Goal: Task Accomplishment & Management: Use online tool/utility

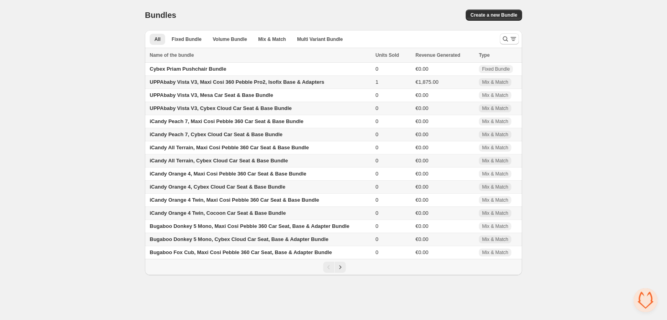
click at [579, 121] on div "Home Bundles Analytics Plan and Billing Bundles. This page is ready Bundles Cre…" at bounding box center [333, 137] width 667 height 275
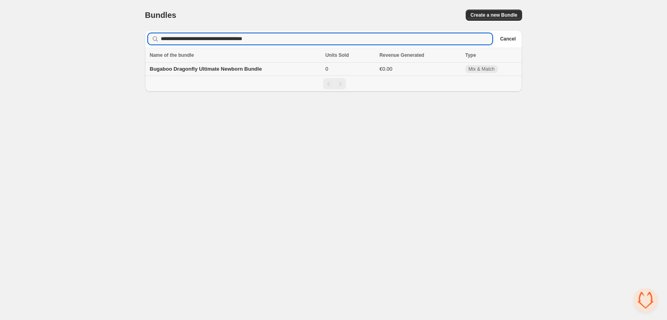
type input "**********"
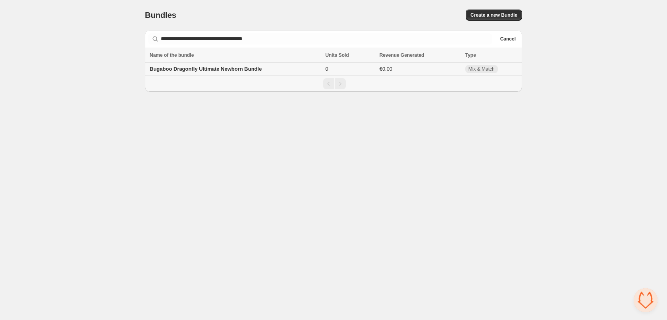
click at [236, 71] on span "Bugaboo Dragonfly Ultimate Newborn Bundle" at bounding box center [206, 69] width 112 height 6
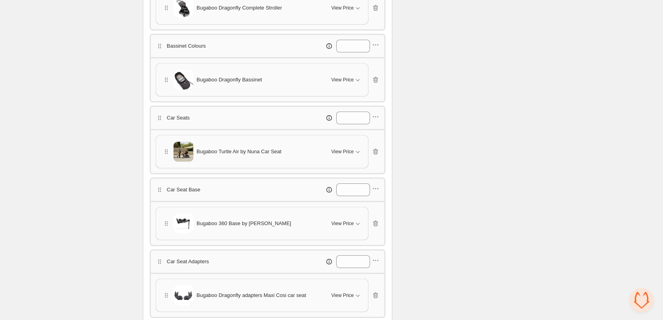
scroll to position [278, 0]
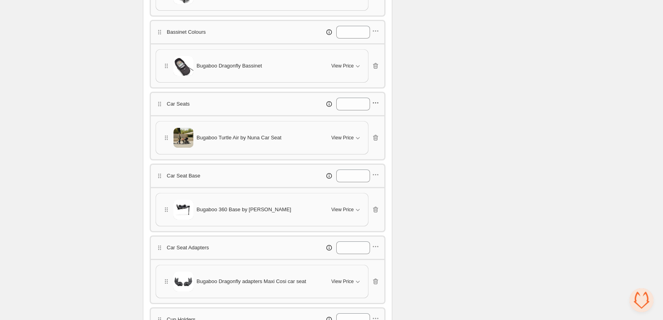
click at [378, 104] on icon "button" at bounding box center [376, 103] width 8 height 8
click at [378, 132] on span "Edit products" at bounding box center [380, 131] width 43 height 8
click at [374, 137] on icon "button" at bounding box center [375, 138] width 5 height 6
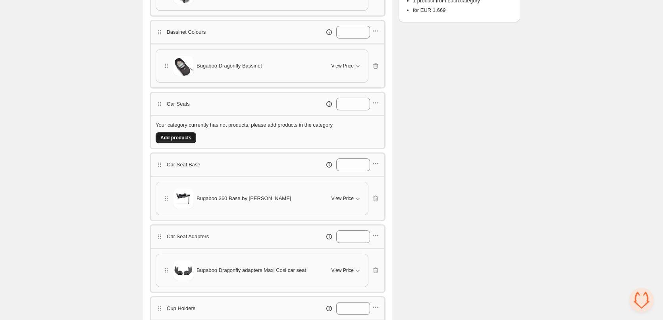
click at [176, 140] on span "Add products" at bounding box center [175, 138] width 31 height 6
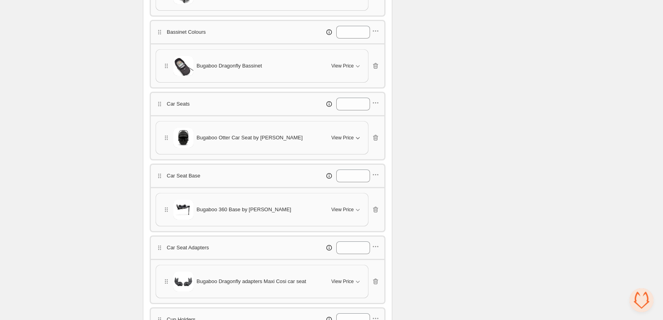
click at [357, 140] on icon "button" at bounding box center [358, 138] width 8 height 8
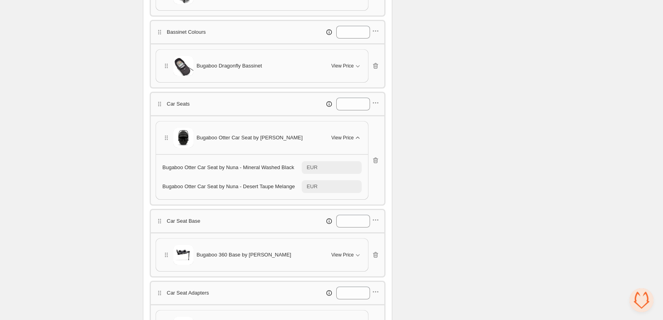
click at [357, 140] on icon "button" at bounding box center [358, 138] width 8 height 8
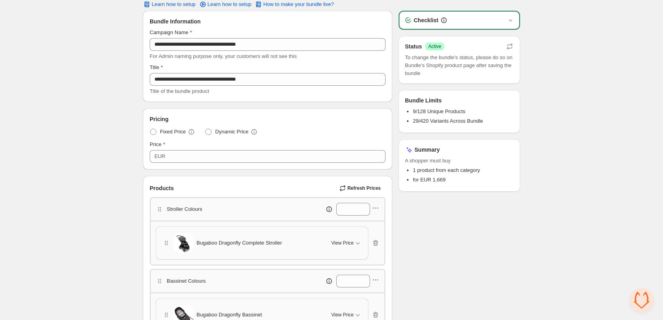
scroll to position [0, 0]
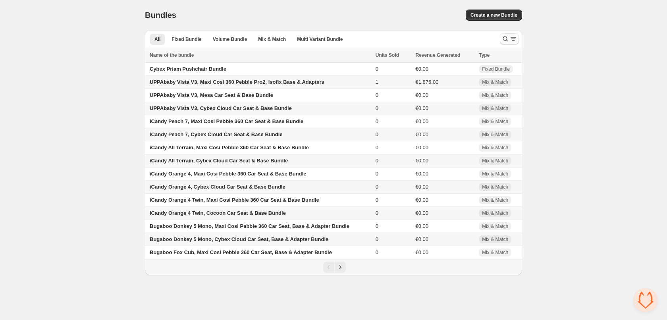
click at [508, 39] on icon "Search and filter results" at bounding box center [506, 39] width 8 height 8
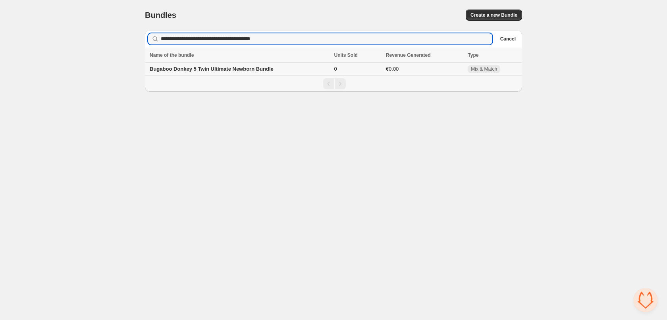
type input "**********"
click at [229, 71] on span "Bugaboo Donkey 5 Twin Ultimate Newborn Bundle" at bounding box center [212, 69] width 124 height 6
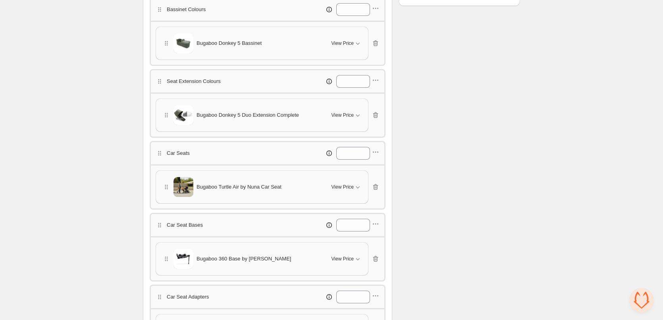
scroll to position [318, 0]
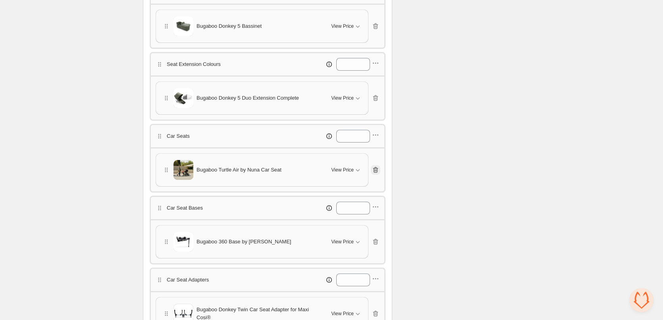
click at [378, 170] on icon "button" at bounding box center [376, 170] width 8 height 8
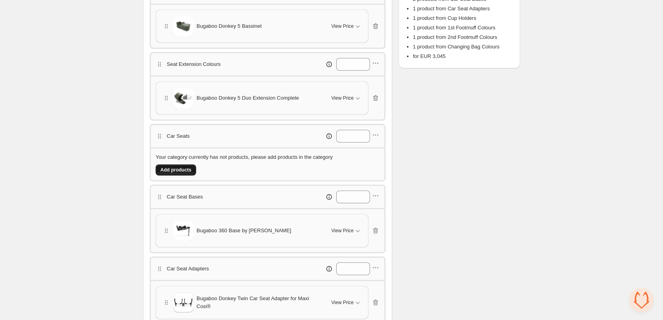
click at [173, 172] on span "Add products" at bounding box center [175, 170] width 31 height 6
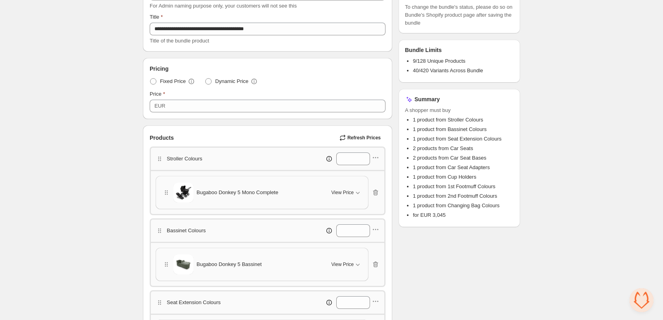
scroll to position [0, 0]
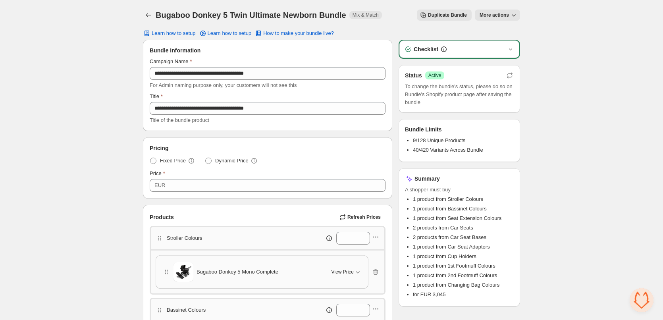
click at [147, 17] on icon "Back" at bounding box center [149, 15] width 8 height 8
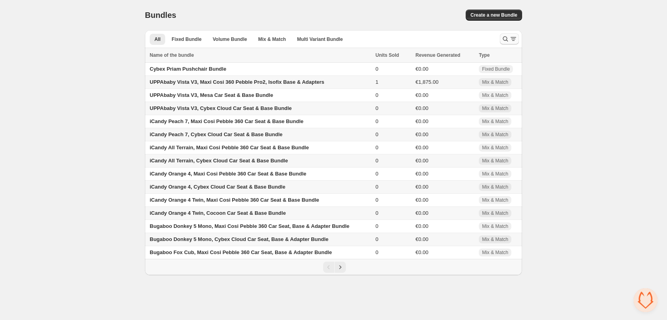
click at [510, 41] on icon "Search and filter results" at bounding box center [514, 39] width 8 height 8
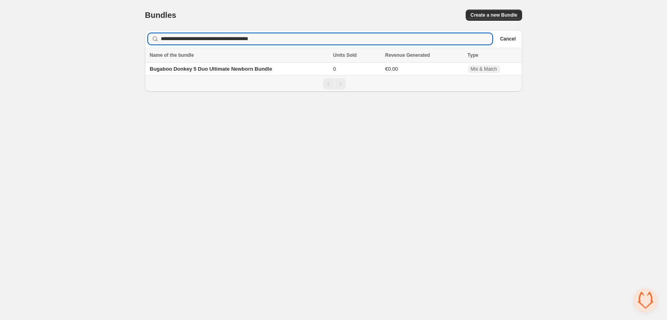
type input "**********"
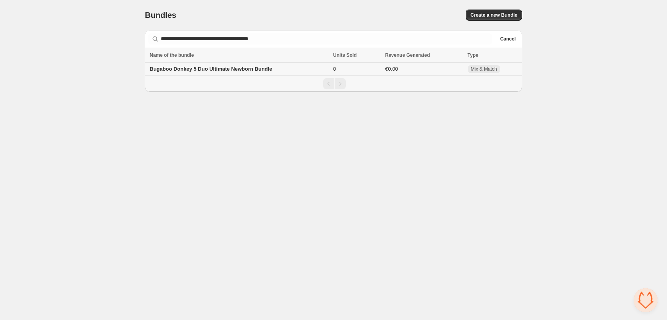
click at [235, 72] on td "Bugaboo Donkey 5 Duo Ultimate Newborn Bundle" at bounding box center [238, 69] width 186 height 13
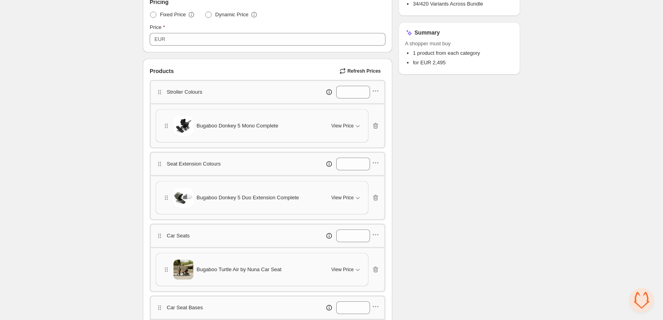
scroll to position [278, 0]
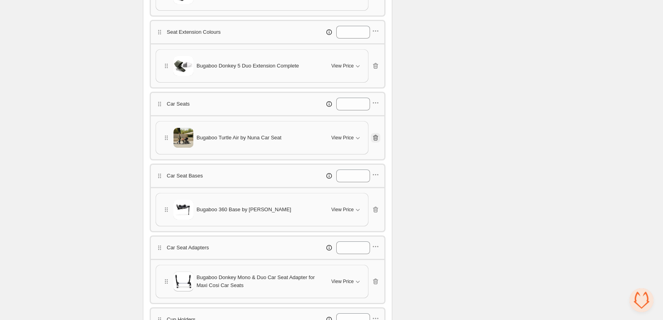
click at [378, 135] on icon "button" at bounding box center [376, 138] width 8 height 8
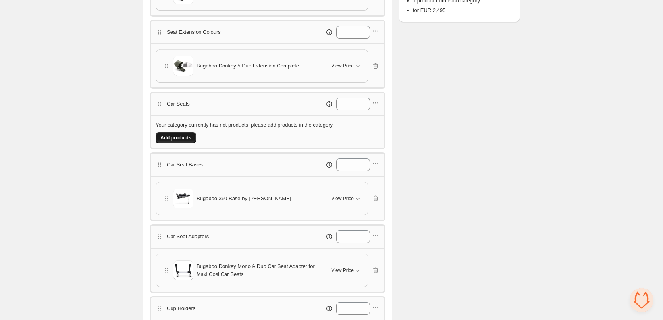
click at [184, 136] on span "Add products" at bounding box center [175, 138] width 31 height 6
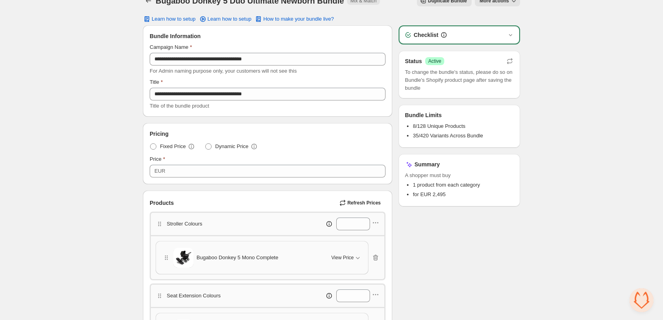
scroll to position [0, 0]
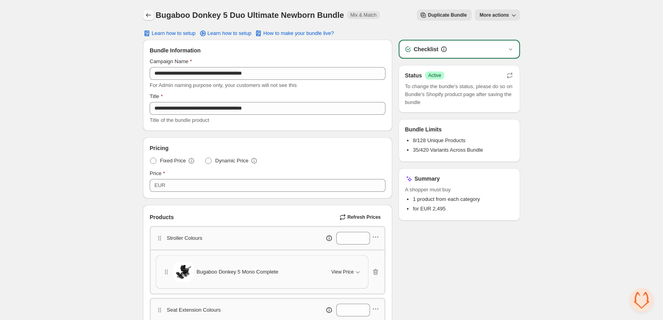
click at [147, 15] on icon "Back" at bounding box center [149, 15] width 8 height 8
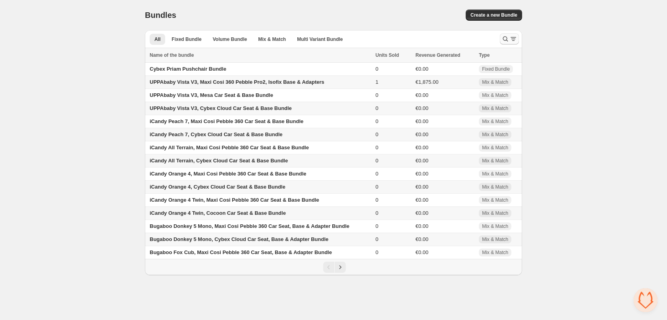
click at [512, 38] on icon "Search and filter results" at bounding box center [514, 39] width 8 height 8
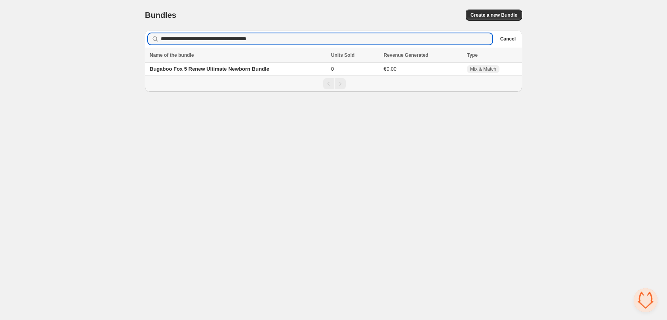
type input "**********"
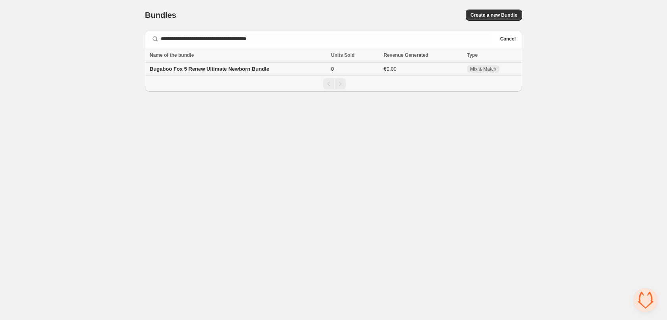
click at [199, 69] on span "Bugaboo Fox 5 Renew Ultimate Newborn Bundle" at bounding box center [210, 69] width 120 height 6
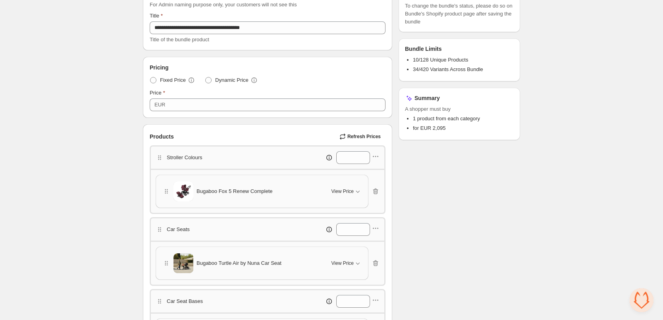
scroll to position [199, 0]
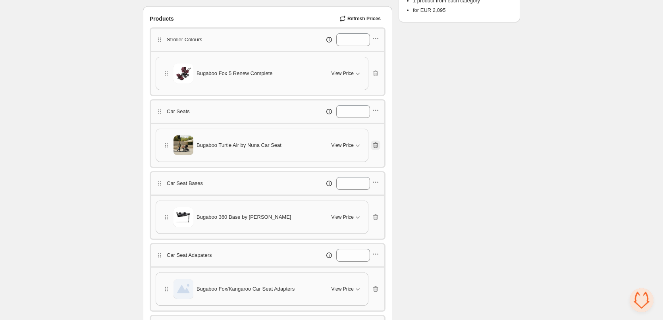
click at [378, 145] on icon "button" at bounding box center [375, 146] width 5 height 6
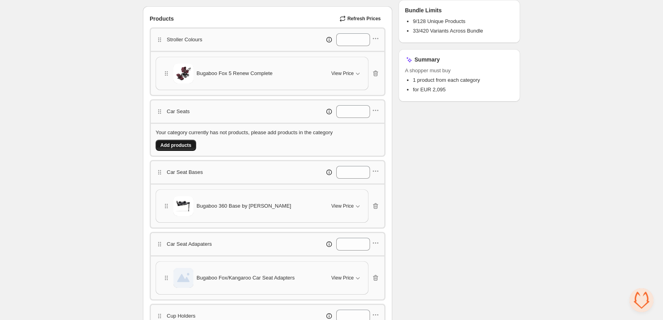
click at [170, 148] on span "Add products" at bounding box center [175, 145] width 31 height 6
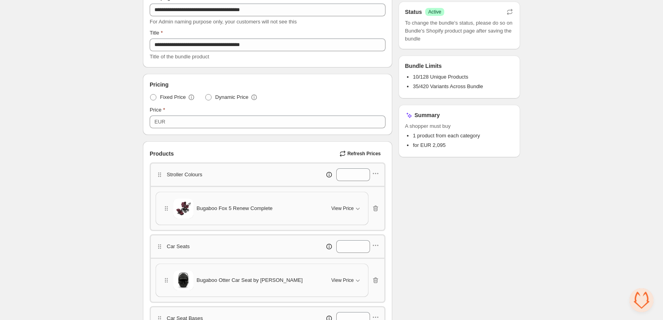
scroll to position [0, 0]
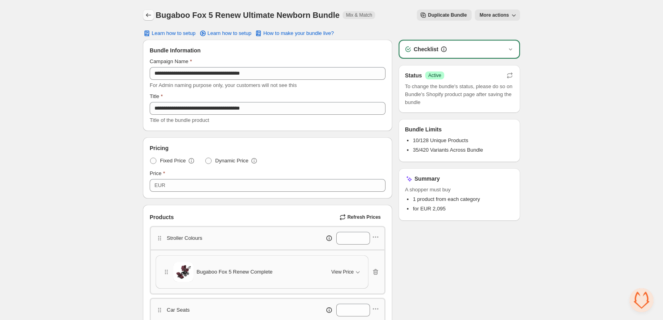
click at [147, 12] on icon "Back" at bounding box center [149, 15] width 8 height 8
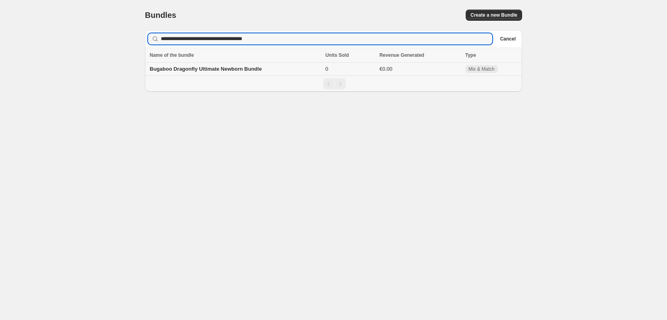
type input "**********"
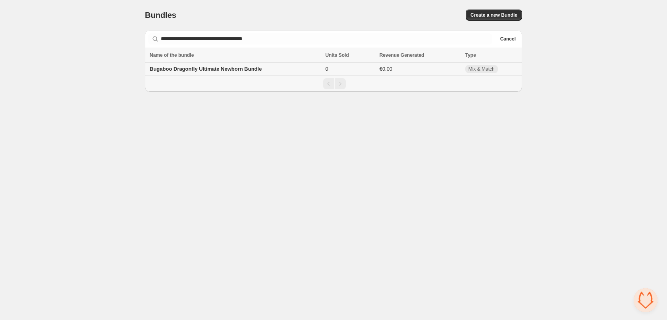
click at [226, 69] on span "Bugaboo Dragonfly Ultimate Newborn Bundle" at bounding box center [206, 69] width 112 height 6
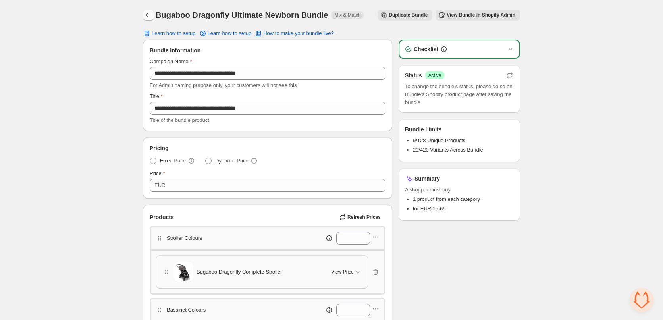
click at [149, 15] on icon "Back" at bounding box center [149, 15] width 8 height 8
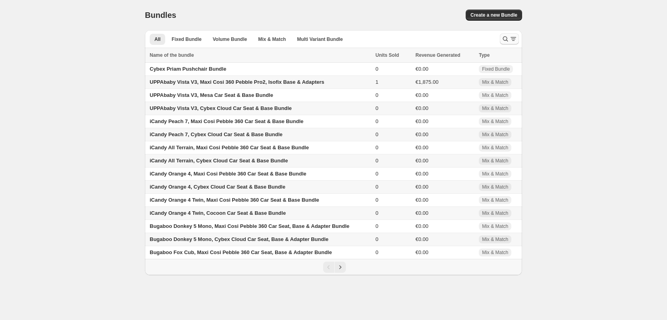
click at [511, 40] on icon "Search and filter results" at bounding box center [514, 39] width 8 height 8
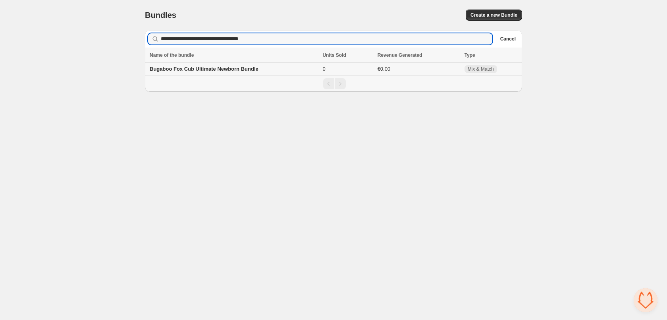
type input "**********"
click at [213, 71] on span "Bugaboo Fox Cub Ultimate Newborn Bundle" at bounding box center [204, 69] width 109 height 6
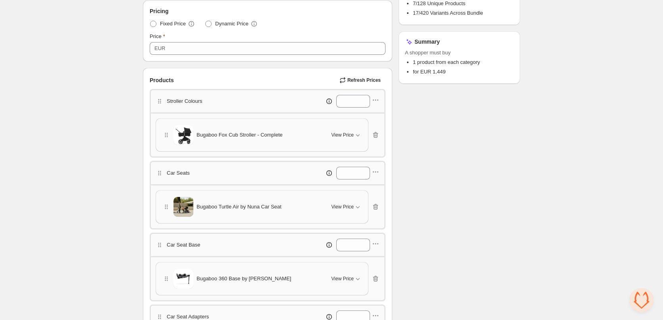
scroll to position [122, 0]
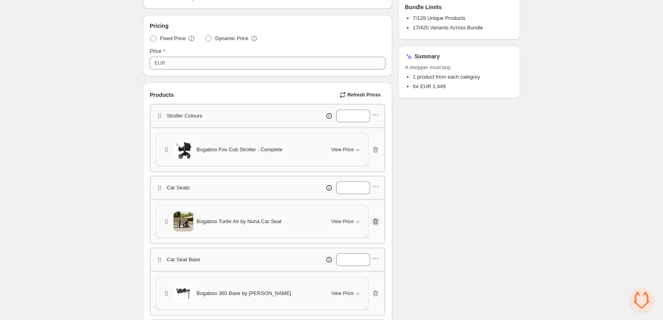
click at [377, 222] on icon "button" at bounding box center [375, 222] width 5 height 6
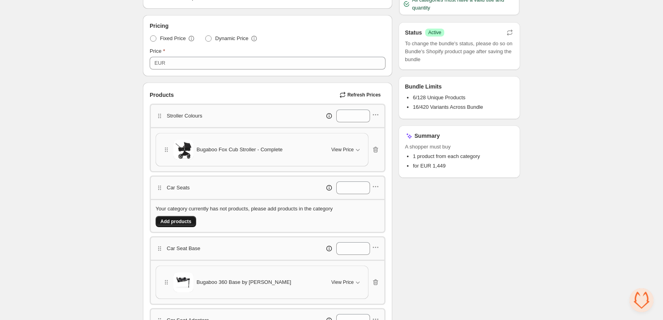
click at [176, 218] on button "Add products" at bounding box center [176, 221] width 41 height 11
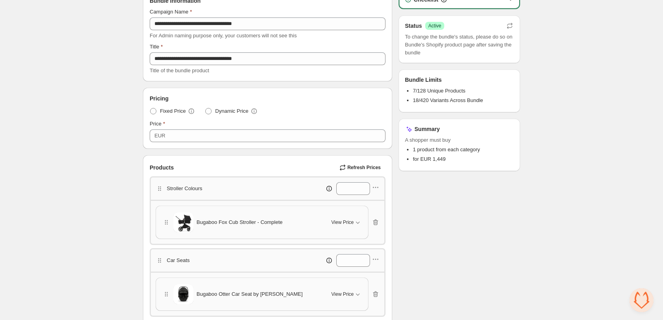
scroll to position [0, 0]
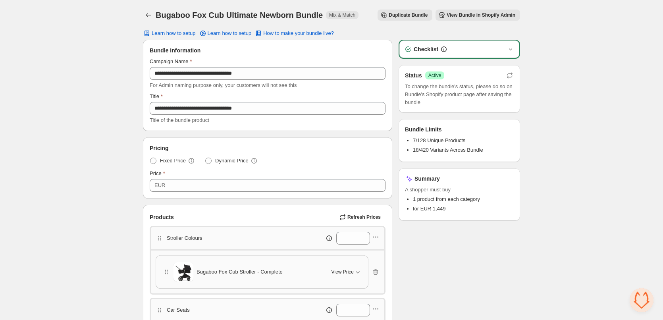
click at [149, 17] on icon "Back" at bounding box center [149, 15] width 8 height 8
